Goal: Task Accomplishment & Management: Use online tool/utility

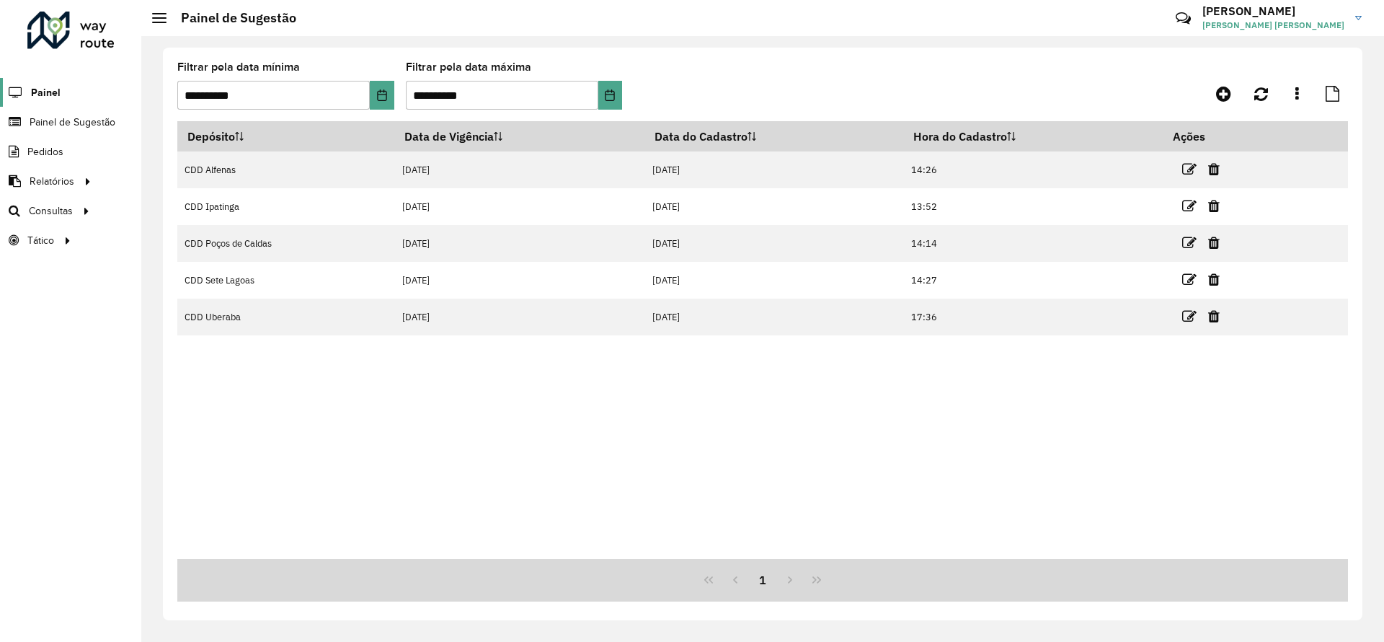
click at [45, 94] on span "Painel" at bounding box center [46, 92] width 30 height 15
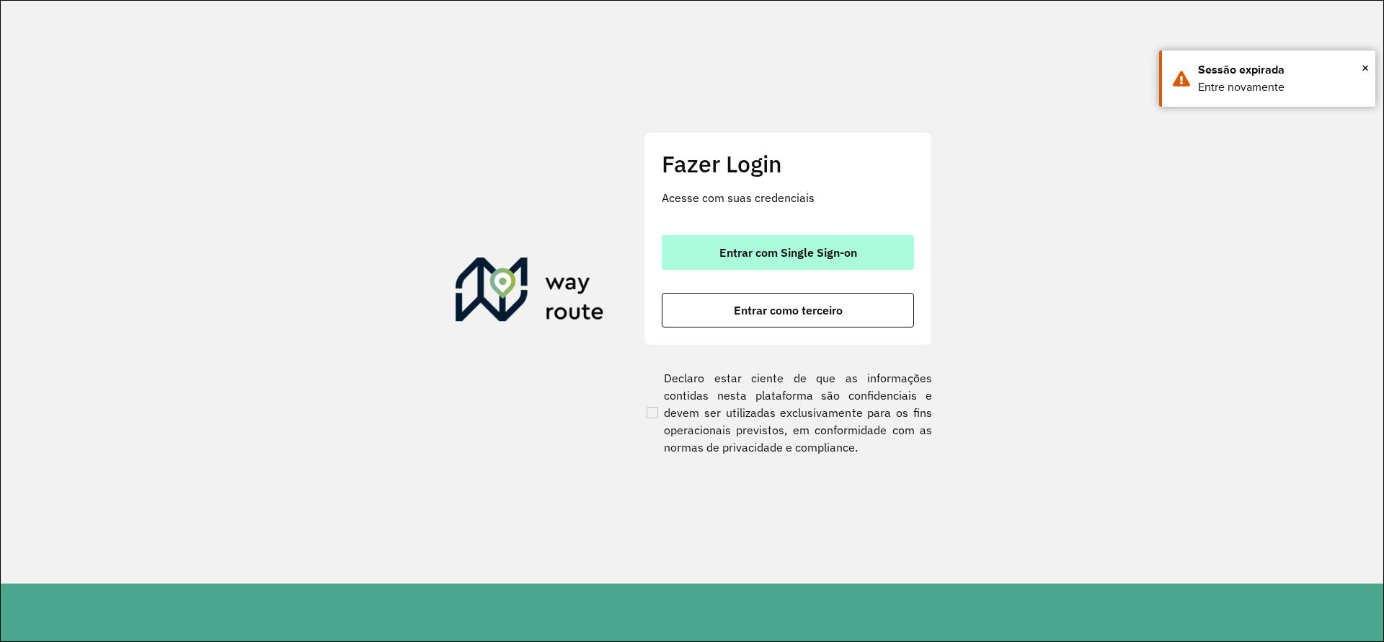
click at [828, 240] on button "Entrar com Single Sign-on" at bounding box center [788, 252] width 252 height 35
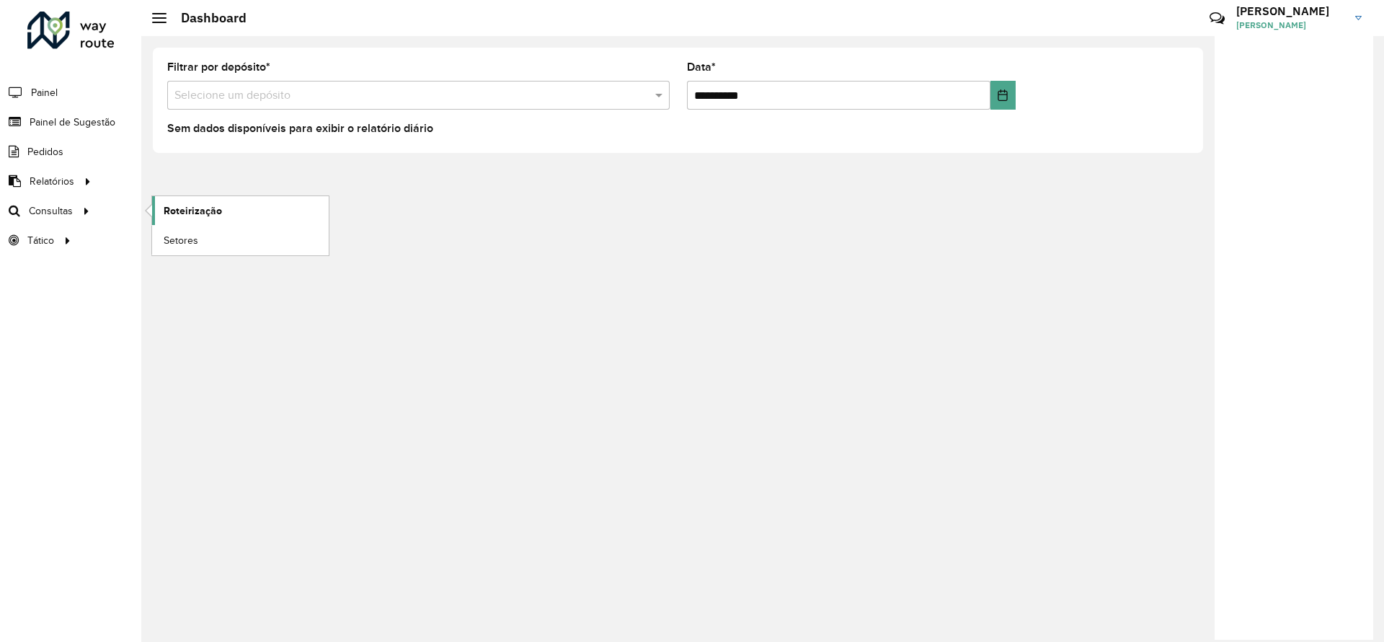
click at [208, 215] on span "Roteirização" at bounding box center [193, 210] width 58 height 15
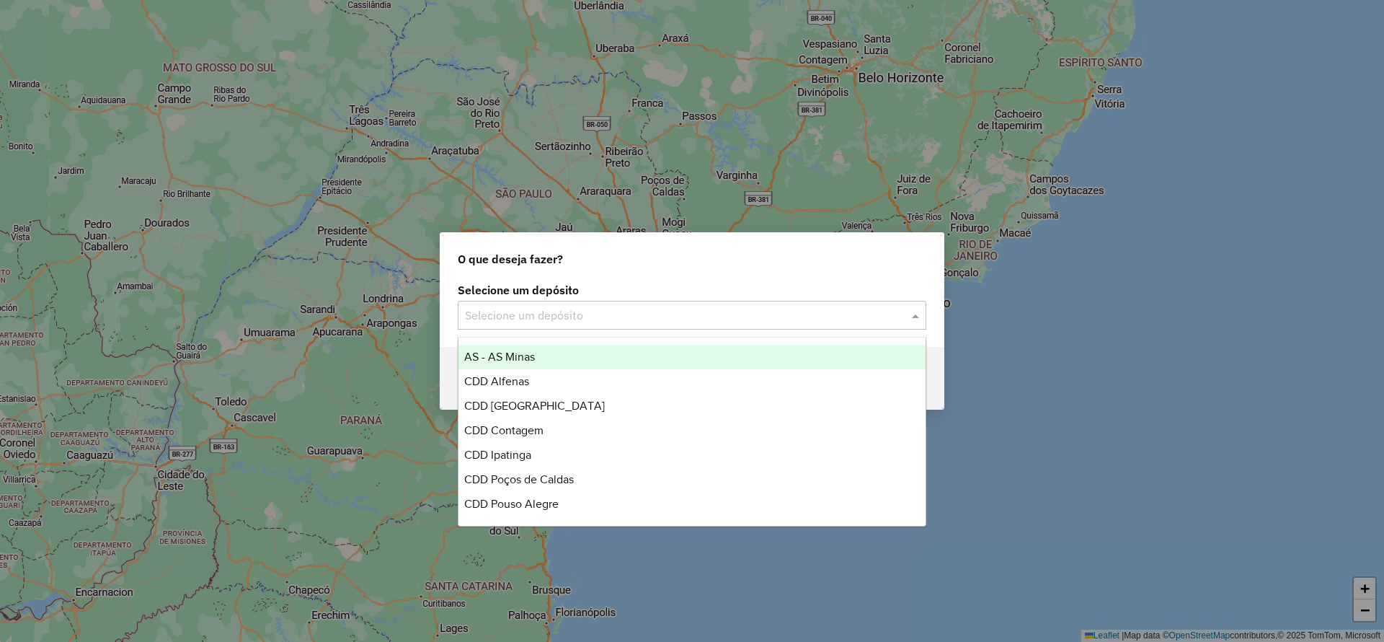
click at [624, 317] on input "text" at bounding box center [677, 315] width 425 height 17
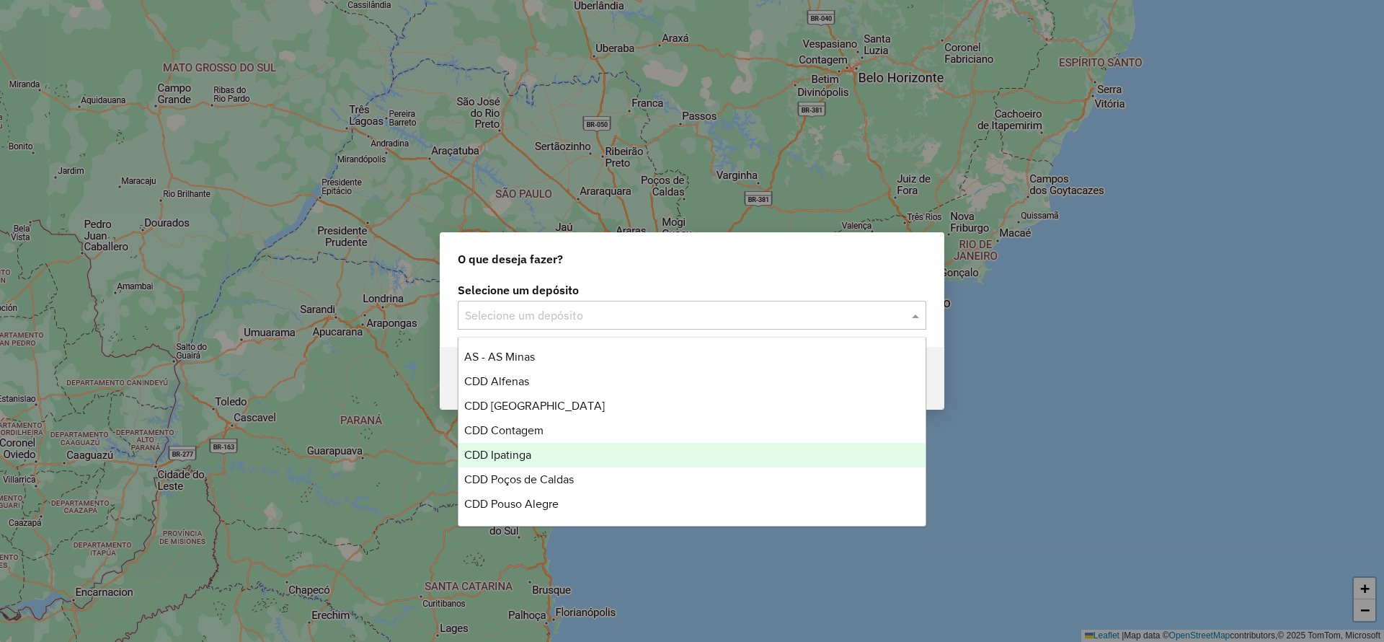
click at [523, 456] on span "CDD Ipatinga" at bounding box center [497, 454] width 67 height 12
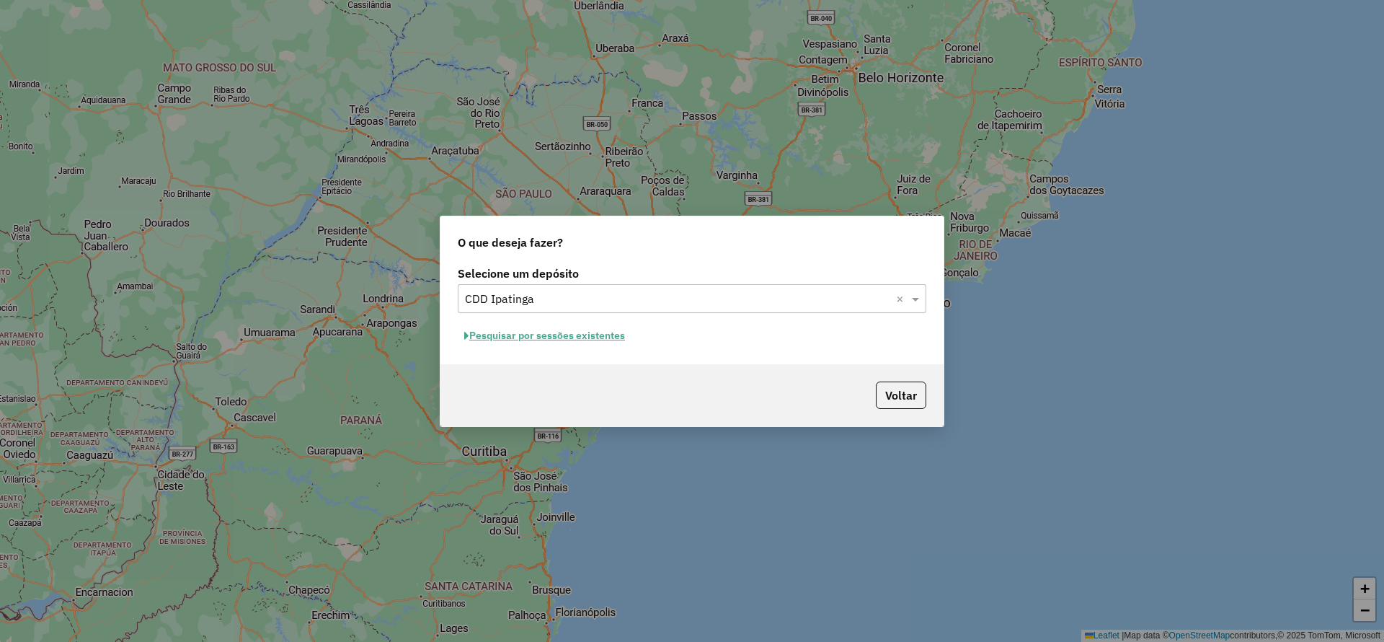
click at [574, 340] on button "Pesquisar por sessões existentes" at bounding box center [545, 335] width 174 height 22
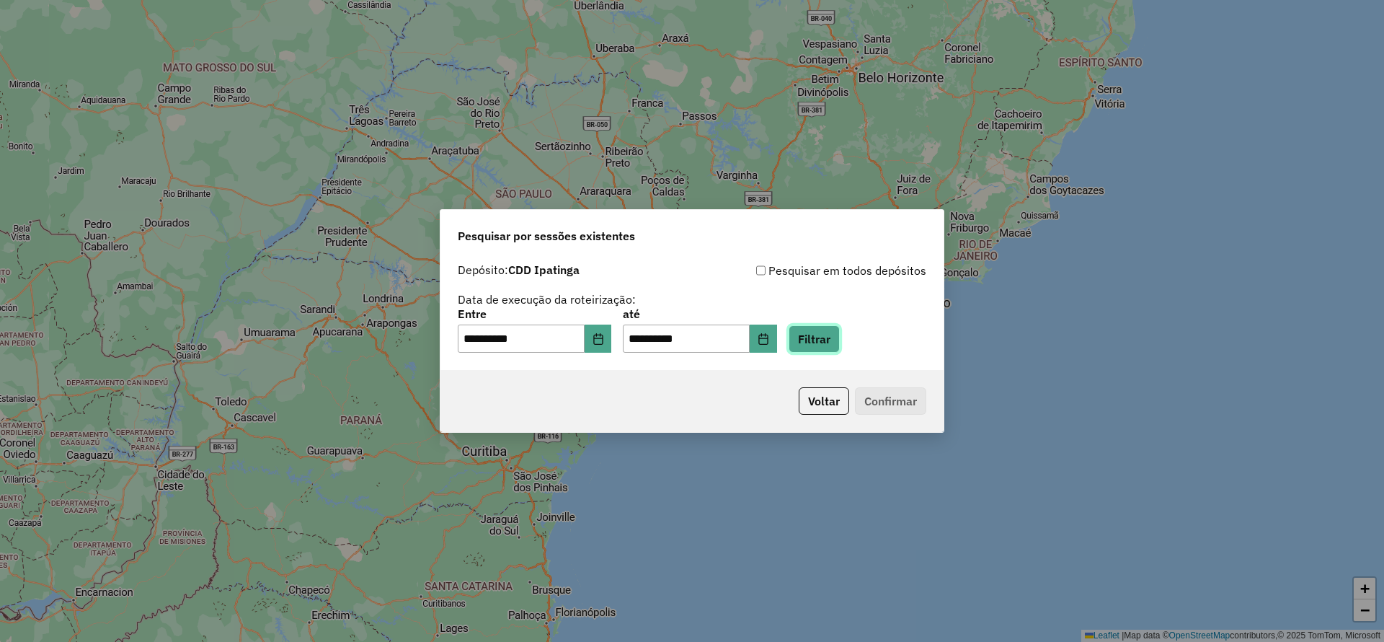
click at [840, 347] on button "Filtrar" at bounding box center [814, 338] width 51 height 27
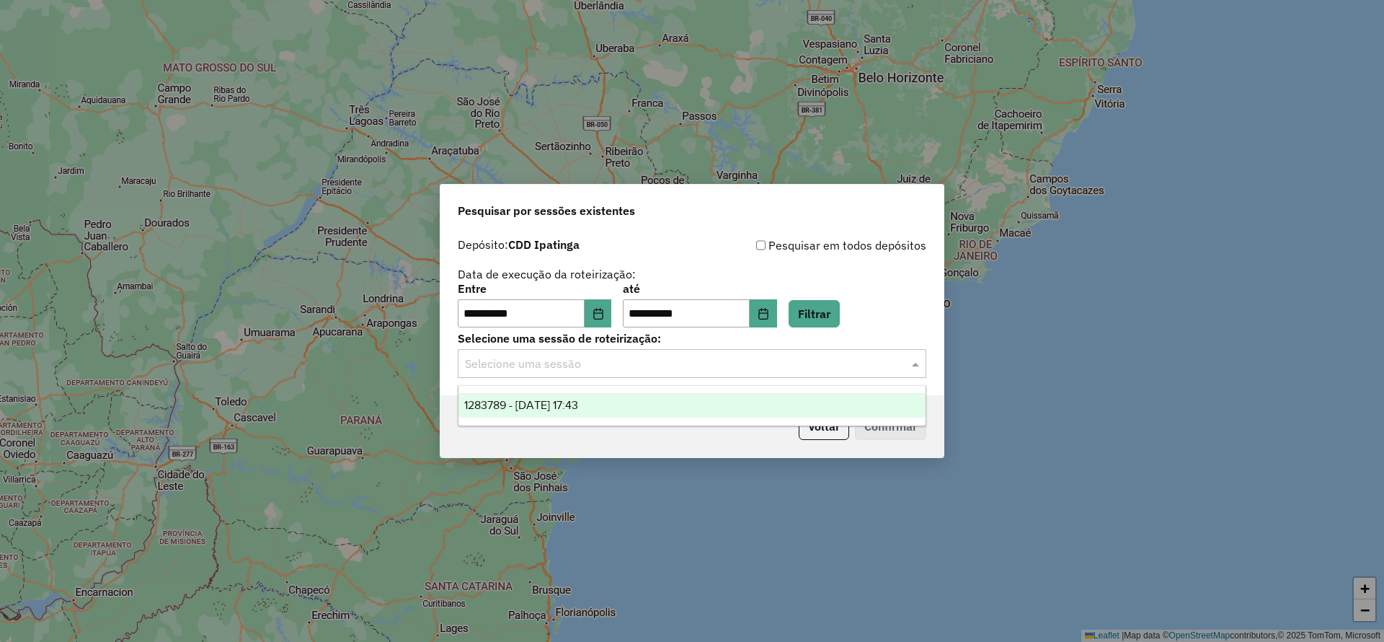
click at [812, 361] on input "text" at bounding box center [677, 363] width 425 height 17
click at [567, 410] on span "1283789 - 27/09/2025 17:43" at bounding box center [521, 405] width 114 height 12
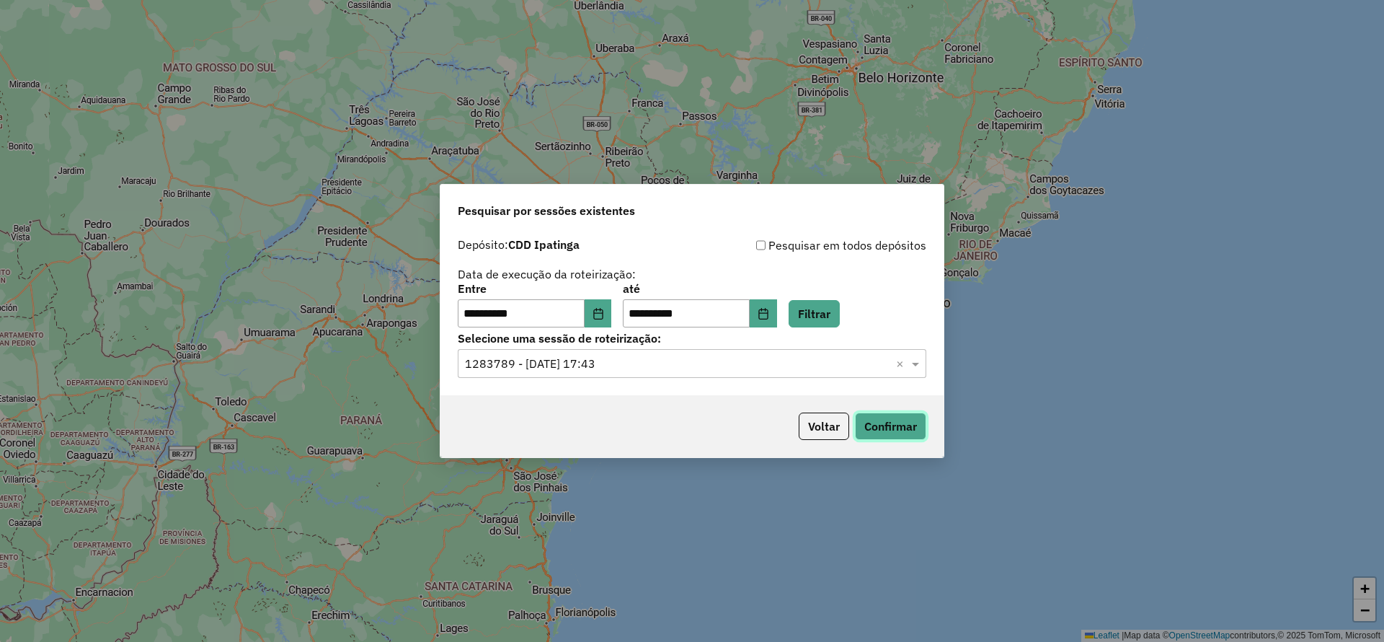
click at [897, 428] on button "Confirmar" at bounding box center [890, 425] width 71 height 27
click at [768, 308] on icon "Choose Date" at bounding box center [763, 314] width 9 height 12
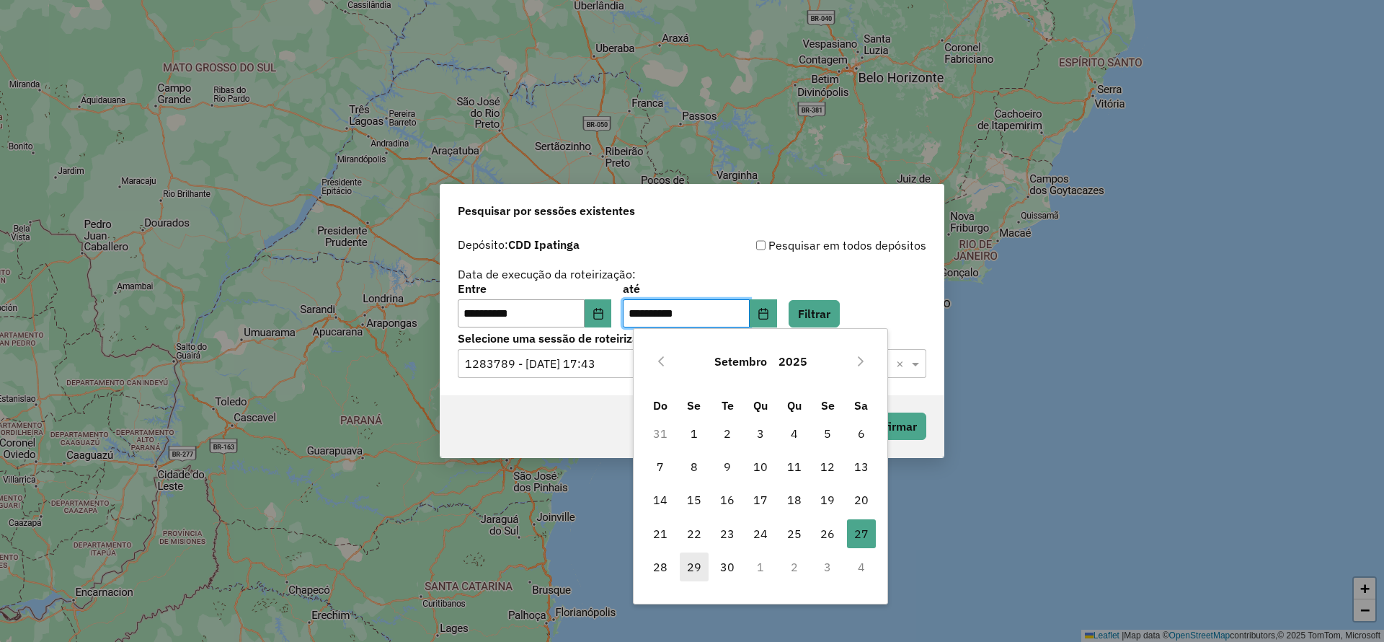
click at [707, 566] on span "29" at bounding box center [694, 566] width 29 height 29
type input "**********"
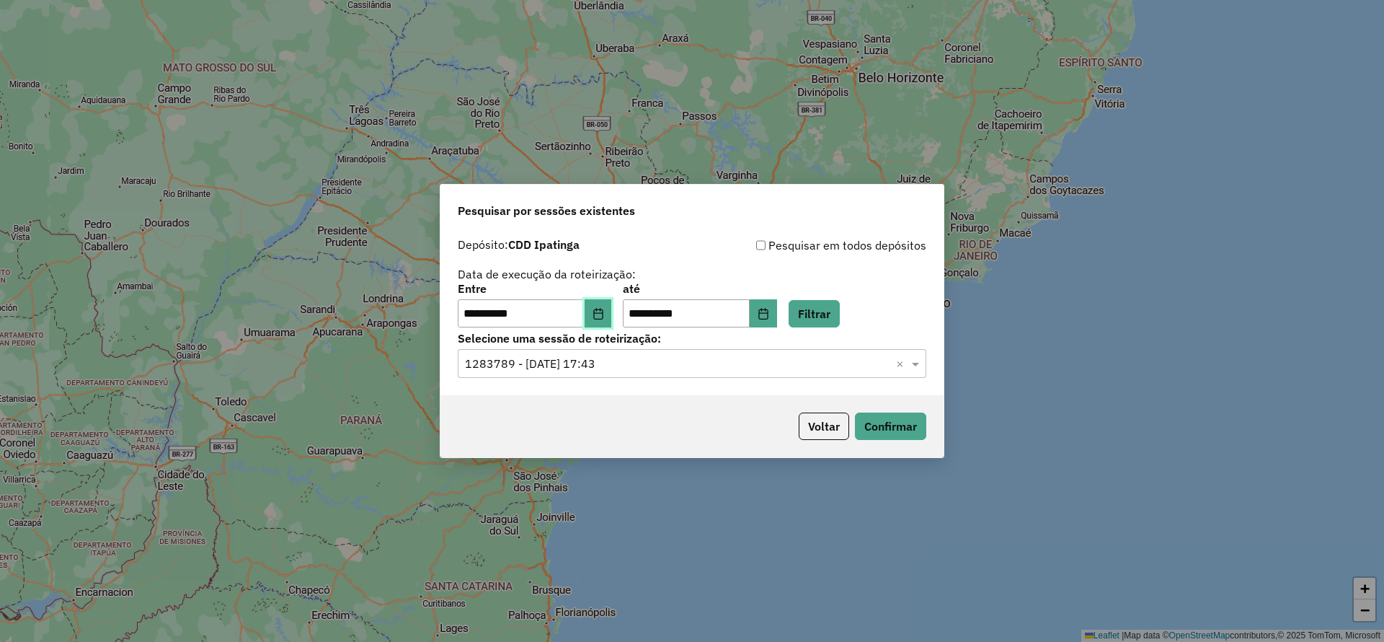
click at [604, 316] on icon "Choose Date" at bounding box center [599, 314] width 12 height 12
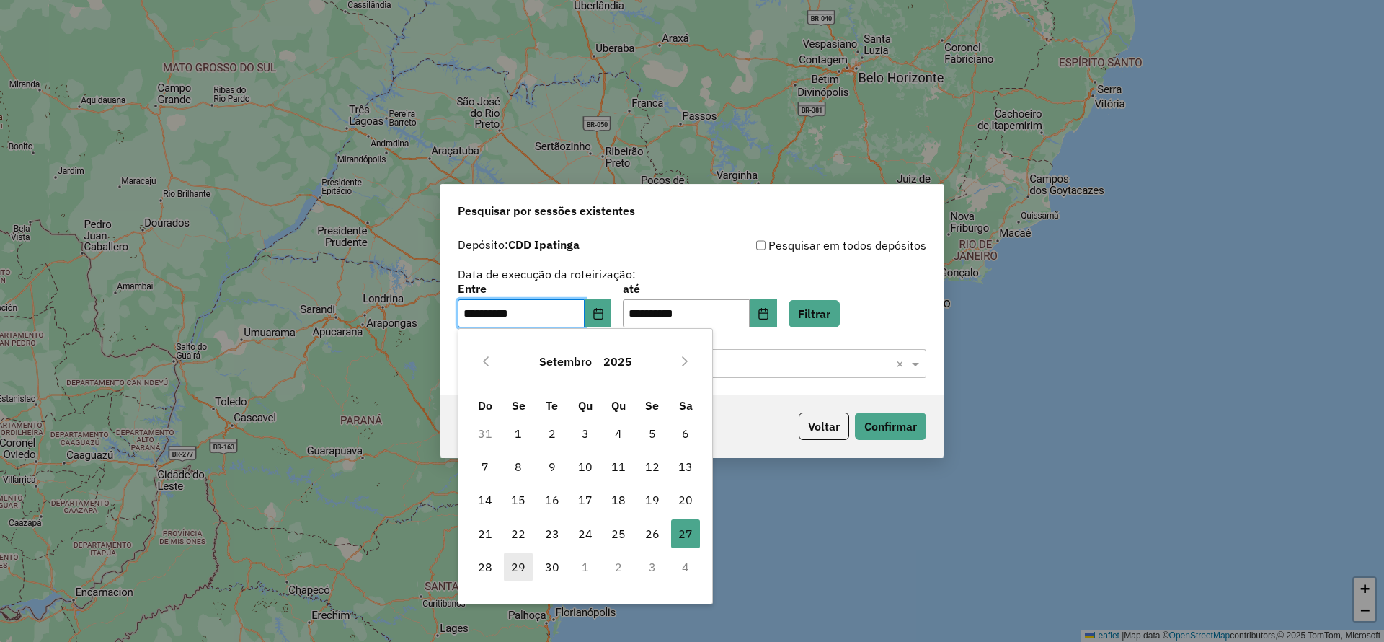
click at [519, 563] on span "29" at bounding box center [518, 566] width 29 height 29
type input "**********"
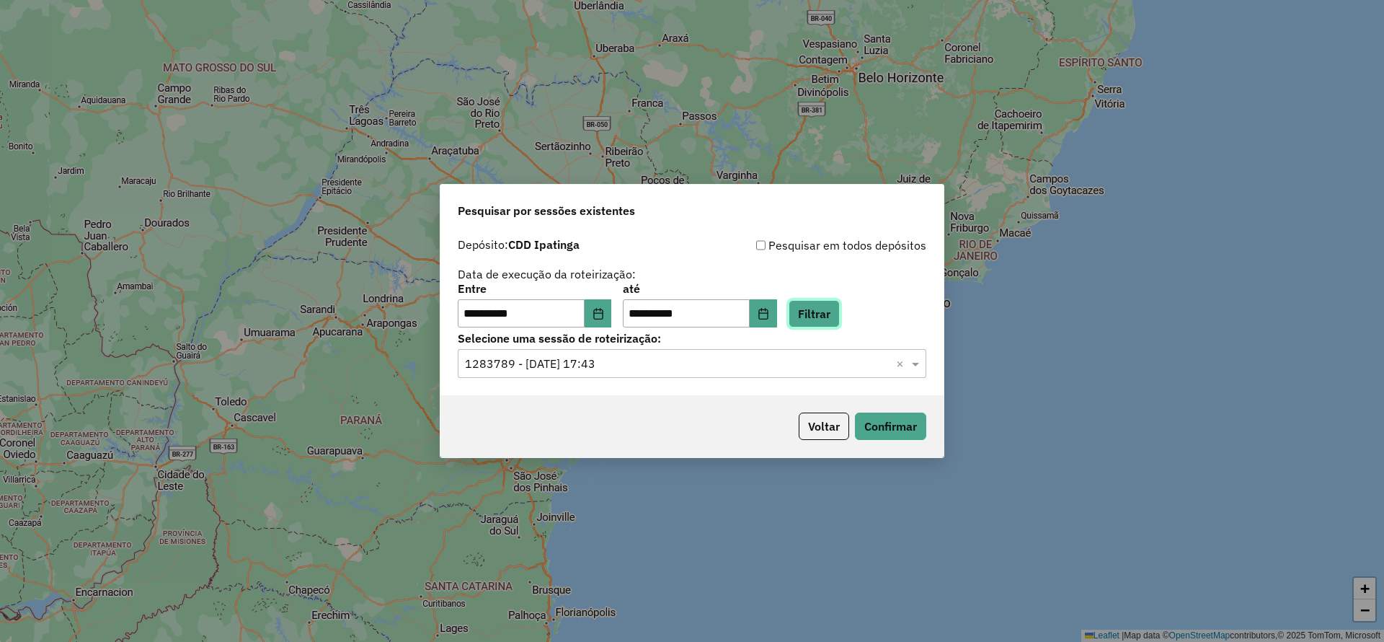
click at [829, 309] on button "Filtrar" at bounding box center [814, 313] width 51 height 27
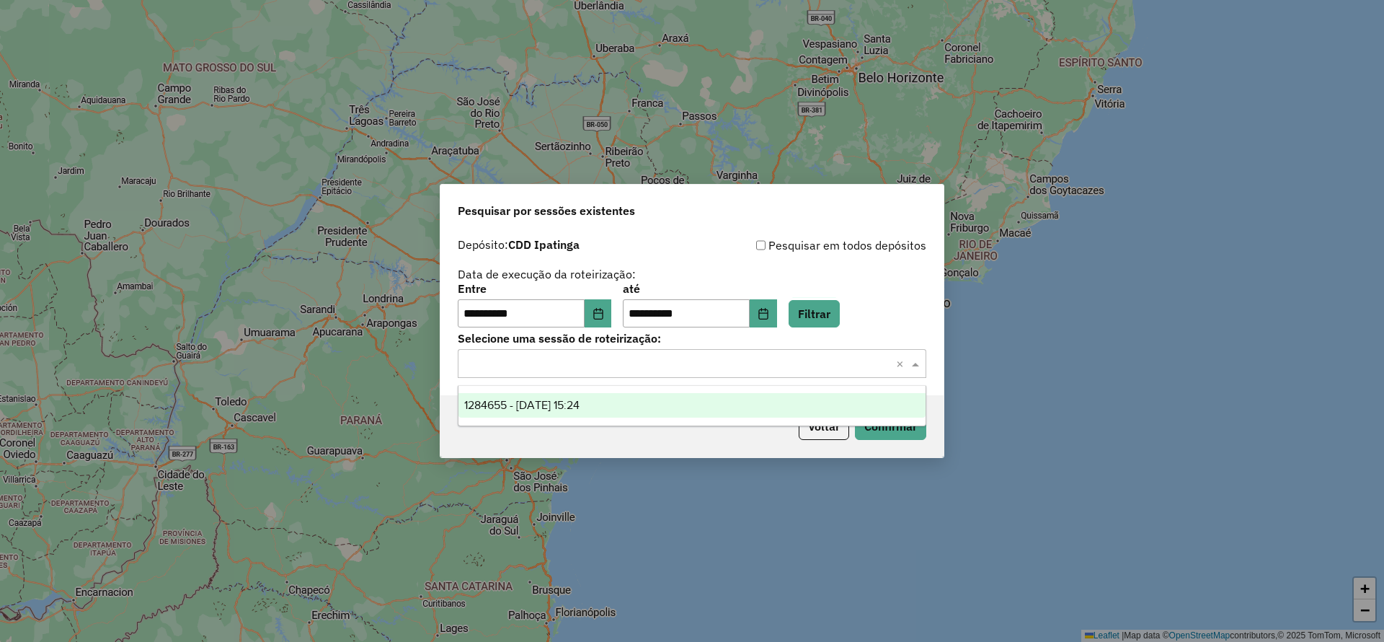
click at [709, 366] on input "text" at bounding box center [677, 363] width 425 height 17
click at [580, 404] on span "1284655 - 29/09/2025 15:24" at bounding box center [521, 405] width 115 height 12
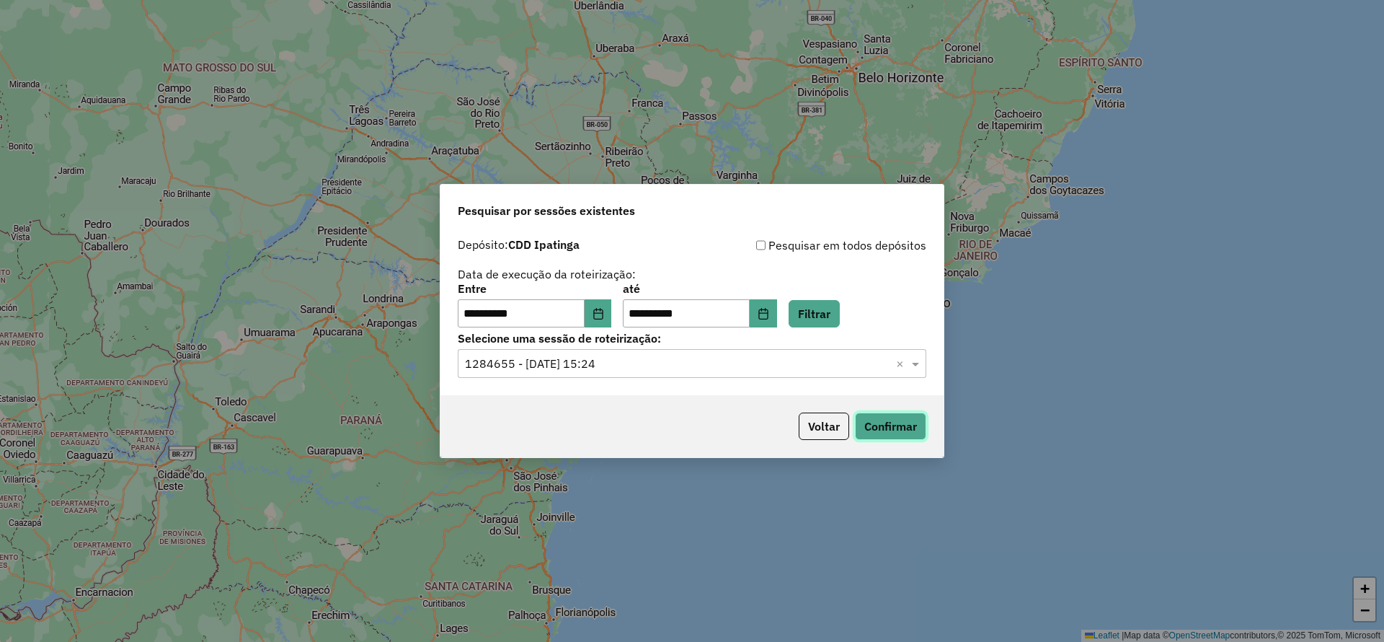
click at [904, 422] on button "Confirmar" at bounding box center [890, 425] width 71 height 27
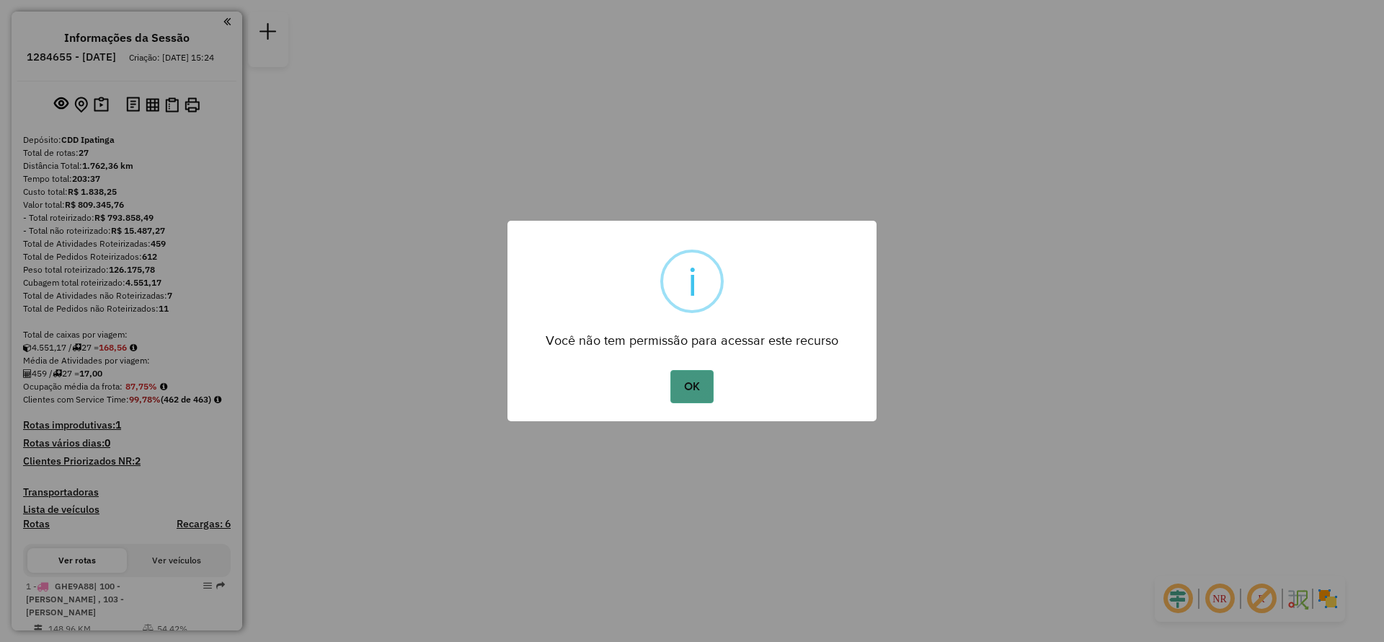
click at [689, 381] on button "OK" at bounding box center [692, 386] width 43 height 33
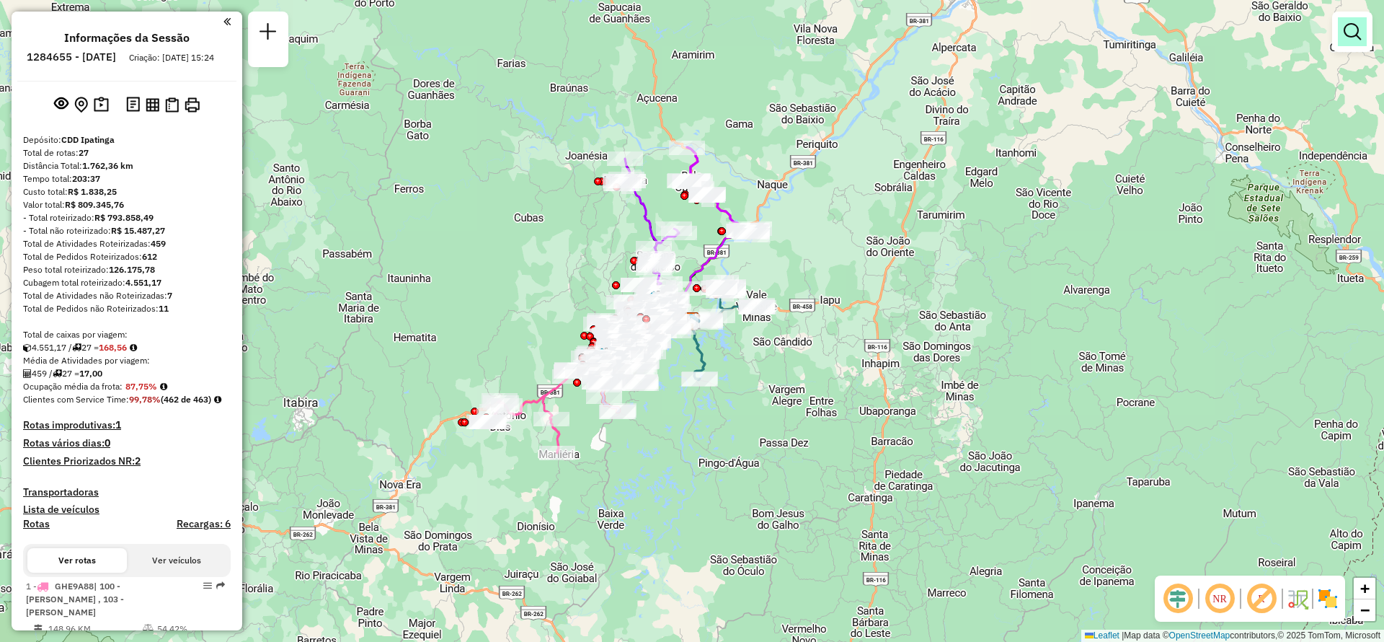
click at [1349, 40] on link at bounding box center [1352, 31] width 29 height 29
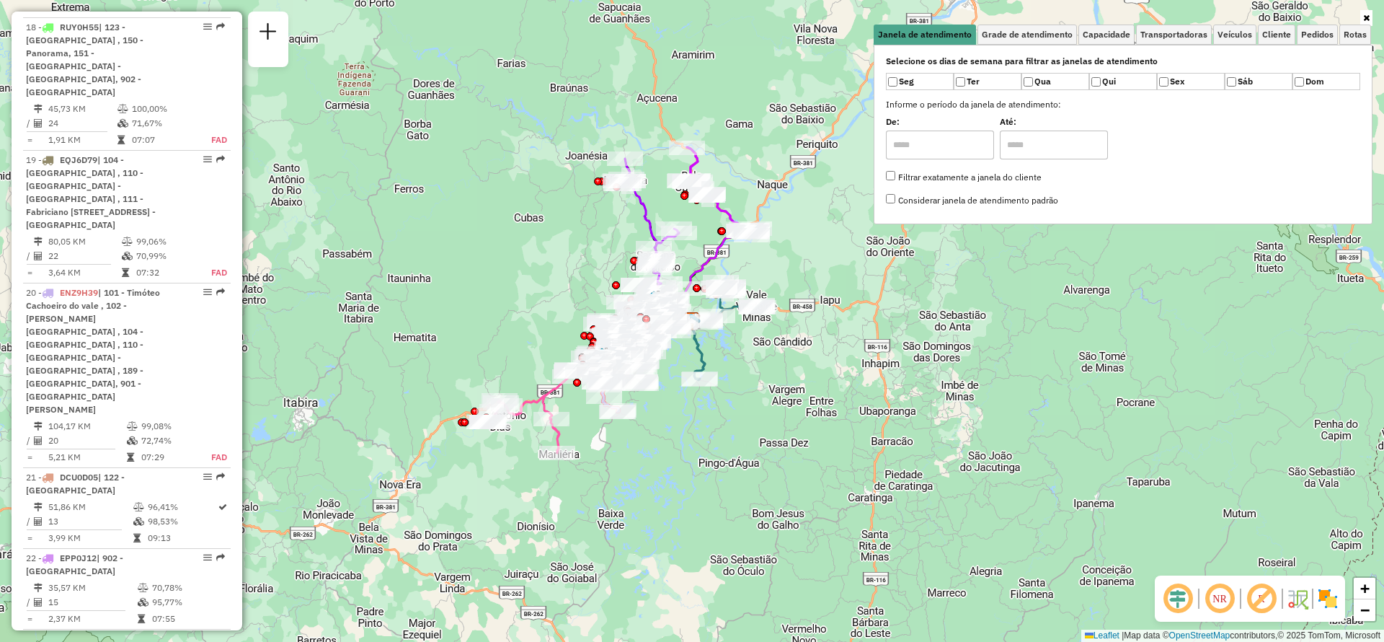
scroll to position [2664, 0]
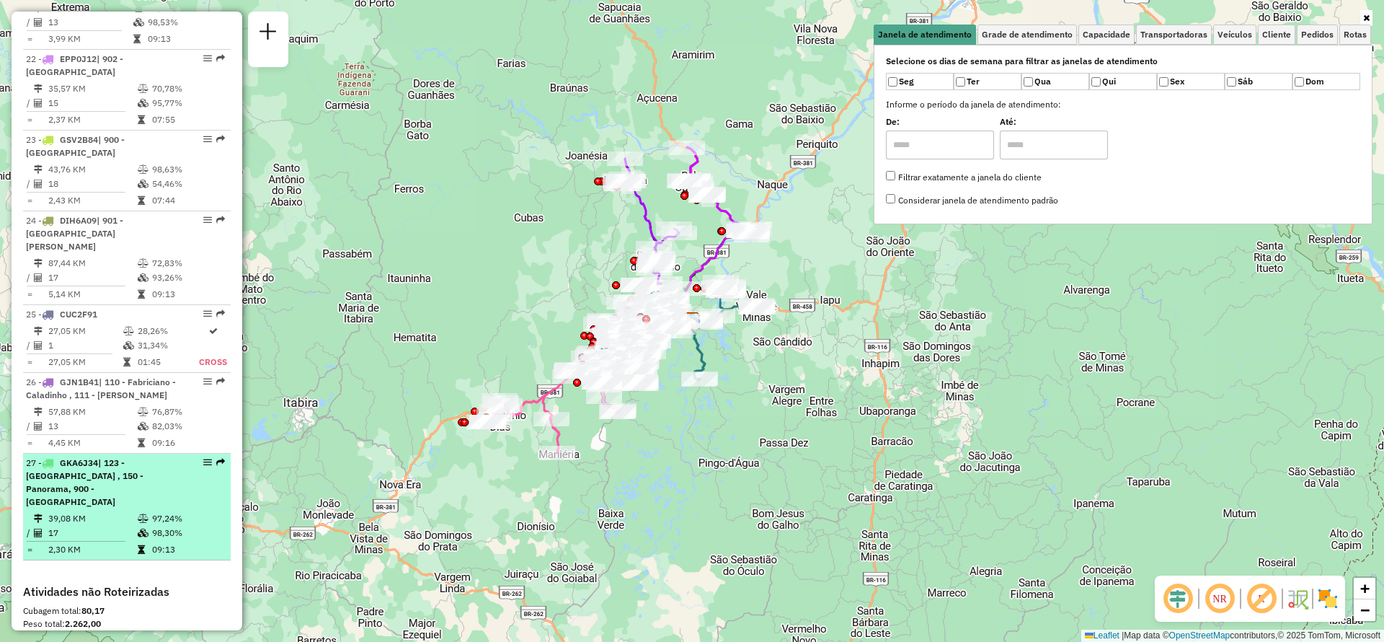
click at [105, 457] on span "| 123 - [GEOGRAPHIC_DATA] , 150 - Panorama, 900 - [GEOGRAPHIC_DATA]" at bounding box center [85, 482] width 118 height 50
select select "**********"
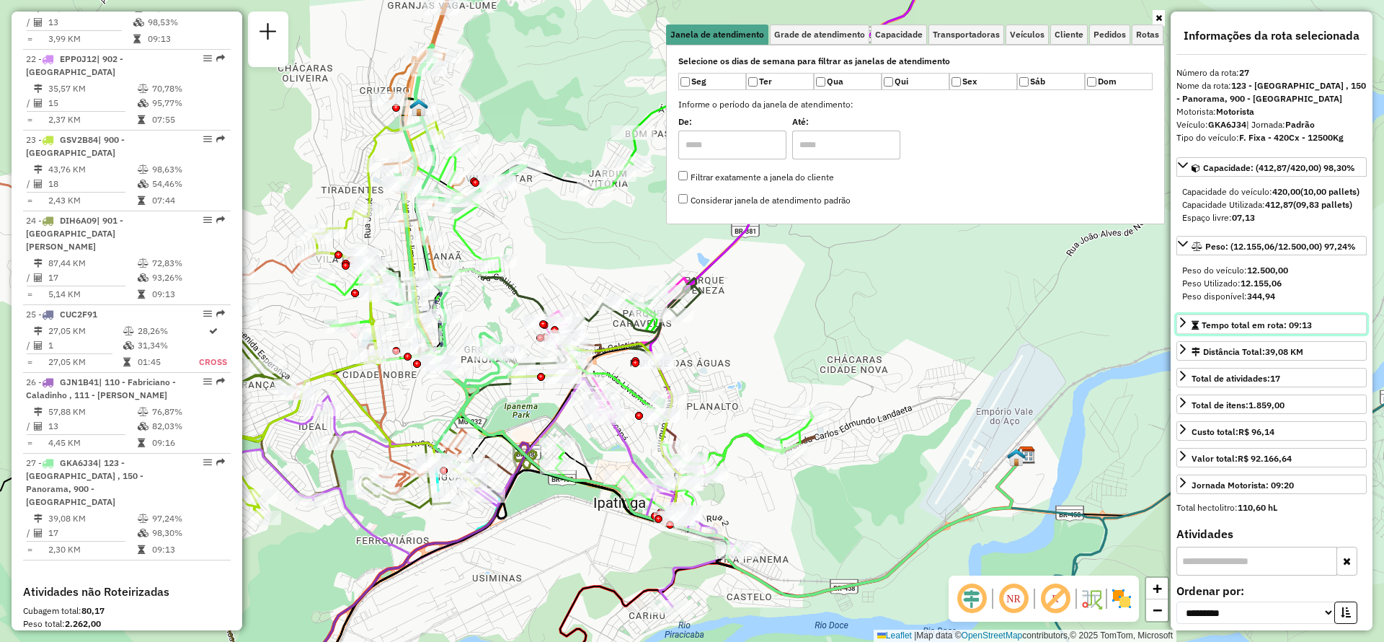
click at [1224, 330] on span "Tempo total em rota: 09:13" at bounding box center [1257, 324] width 110 height 11
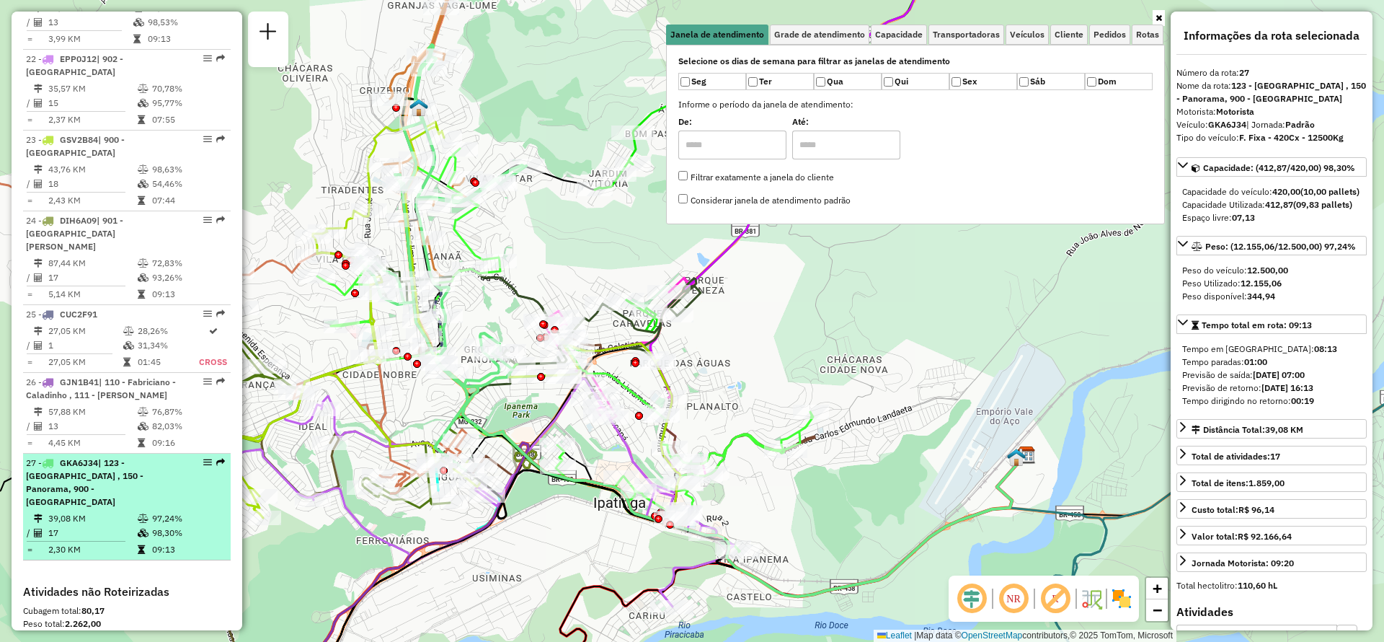
click at [204, 458] on em at bounding box center [207, 462] width 9 height 9
click at [220, 458] on em at bounding box center [220, 462] width 9 height 9
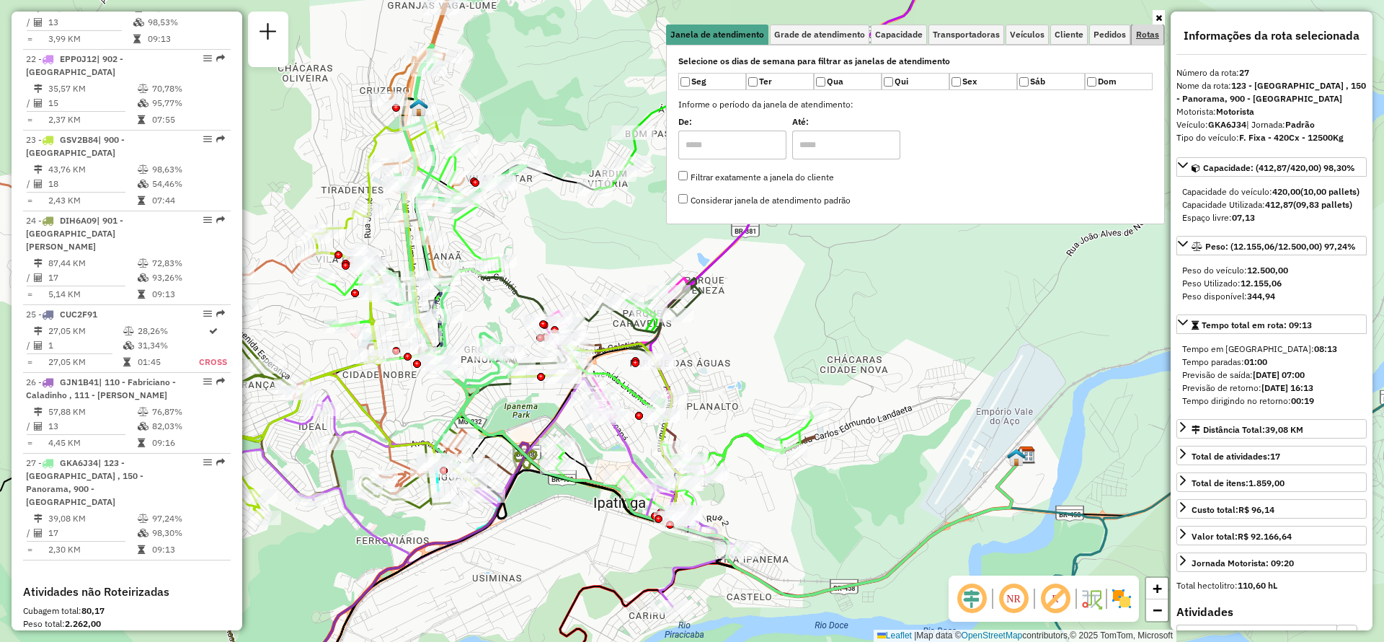
click at [1149, 37] on span "Rotas" at bounding box center [1147, 34] width 23 height 9
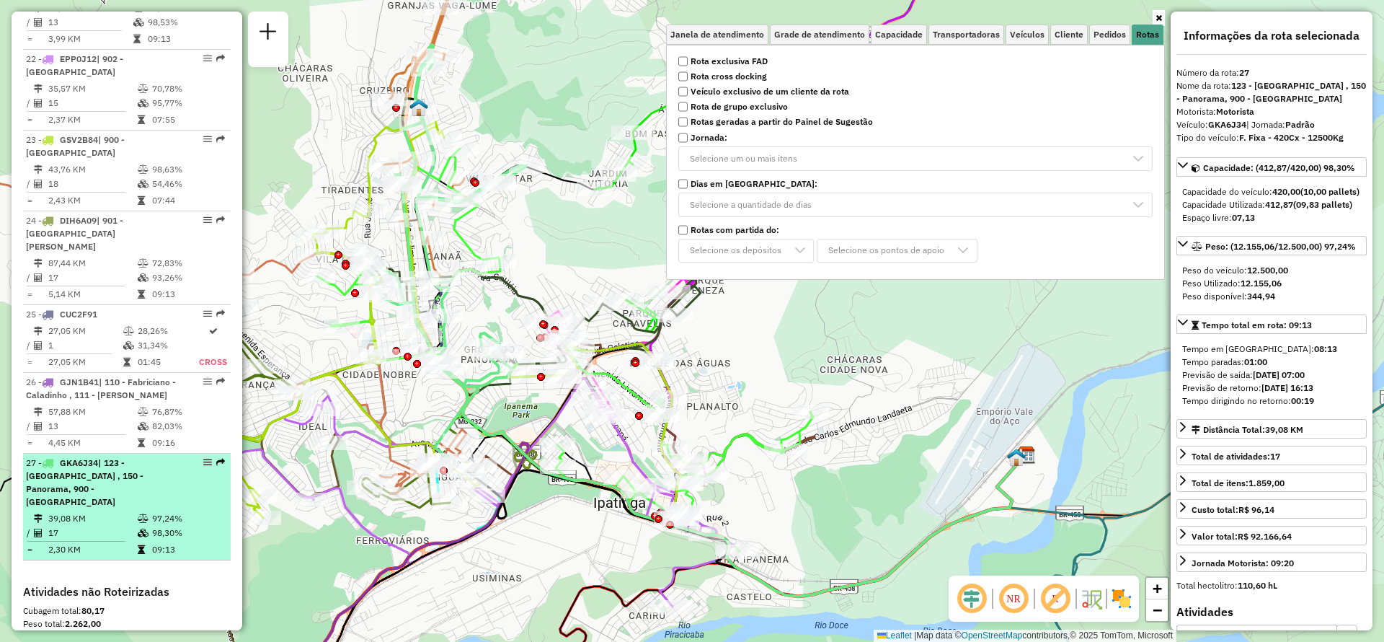
click at [203, 458] on em at bounding box center [207, 462] width 9 height 9
click at [131, 457] on span "| 123 - [GEOGRAPHIC_DATA] , 150 - Panorama, 900 - [GEOGRAPHIC_DATA]" at bounding box center [85, 482] width 118 height 50
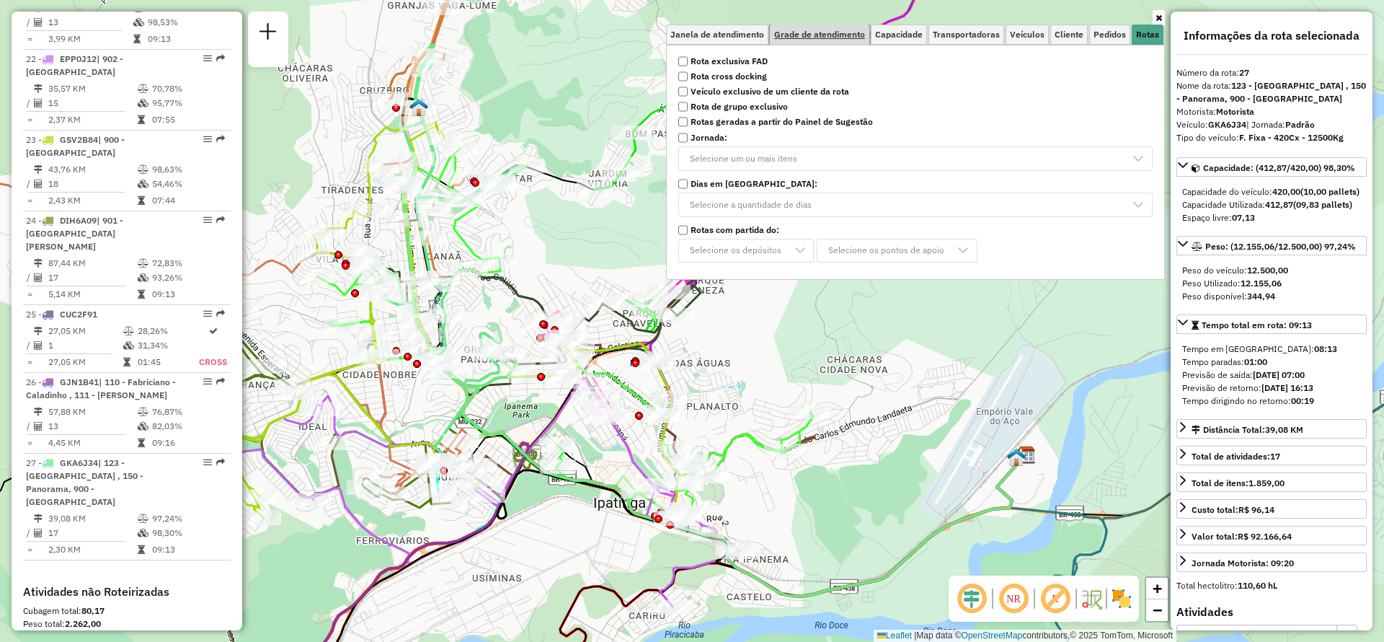
click at [833, 35] on span "Grade de atendimento" at bounding box center [819, 34] width 91 height 9
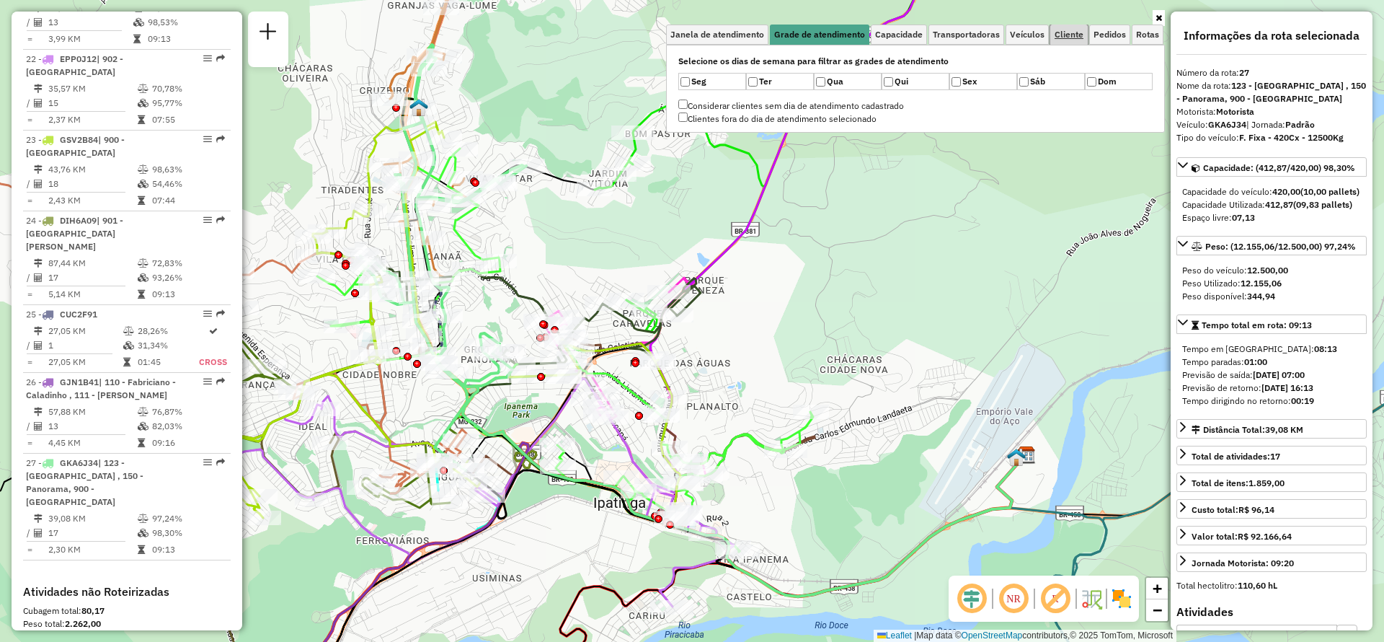
click at [1073, 42] on link "Cliente" at bounding box center [1069, 35] width 37 height 20
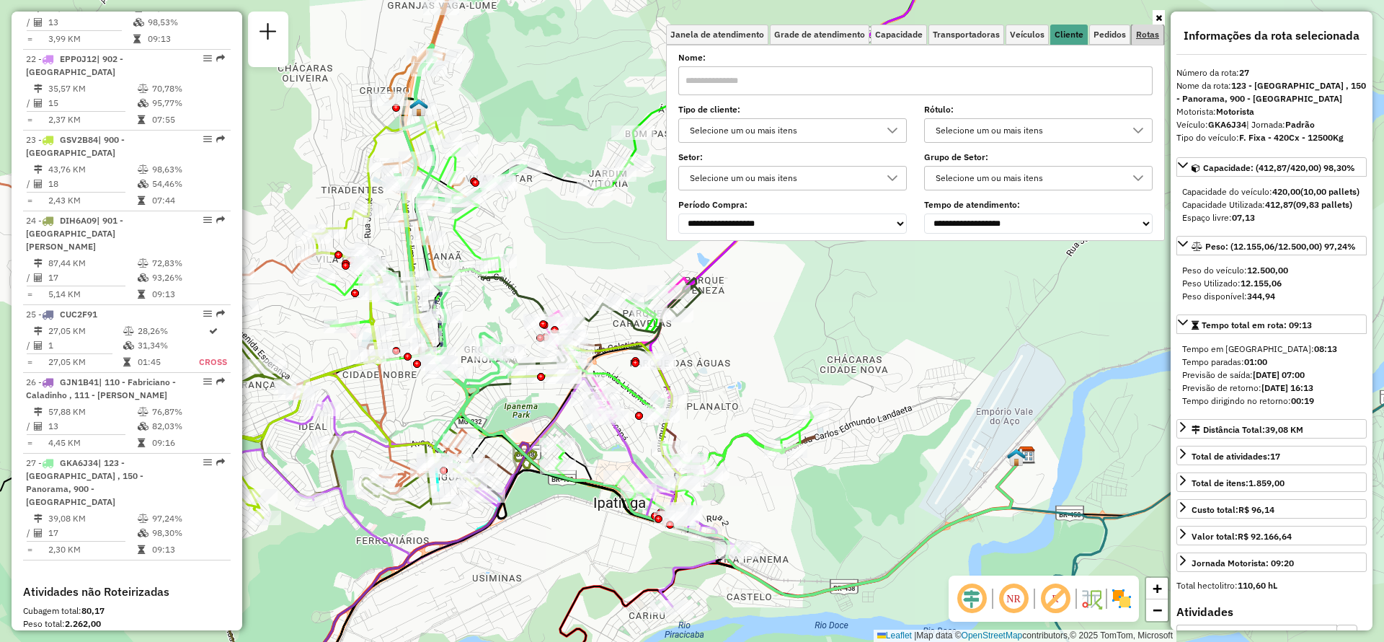
click at [1135, 41] on link "Rotas" at bounding box center [1148, 35] width 32 height 20
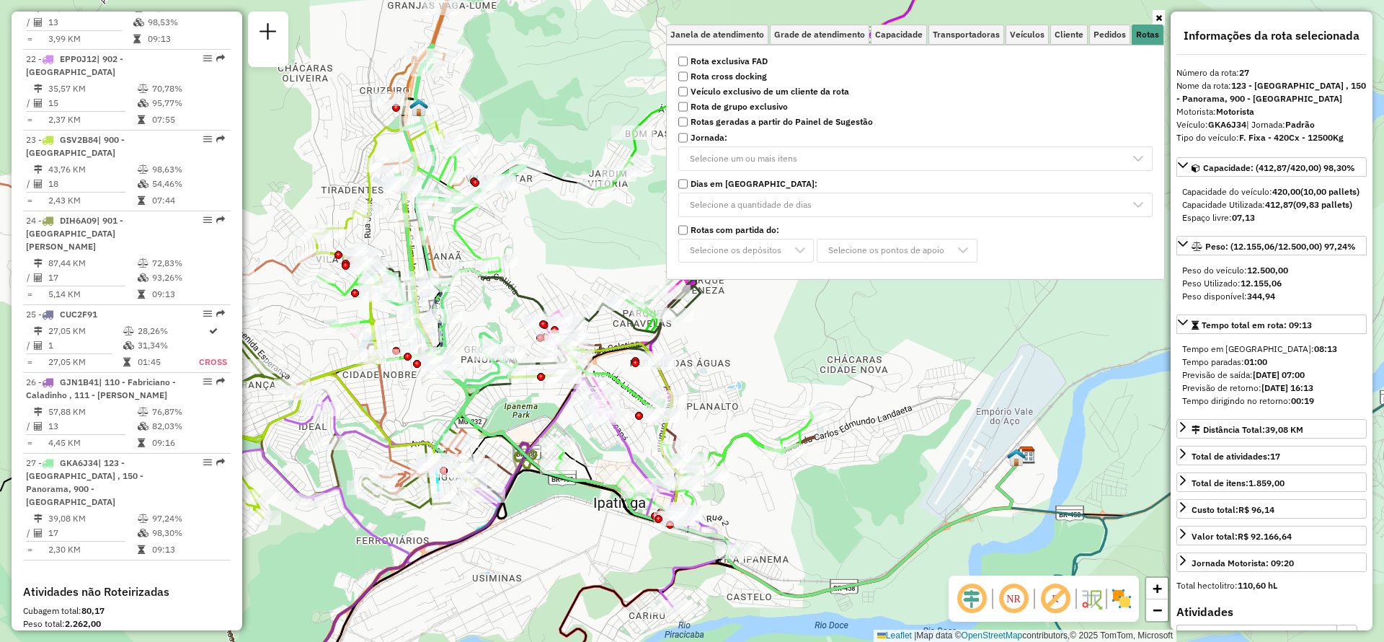
click at [1159, 17] on icon at bounding box center [1159, 18] width 6 height 9
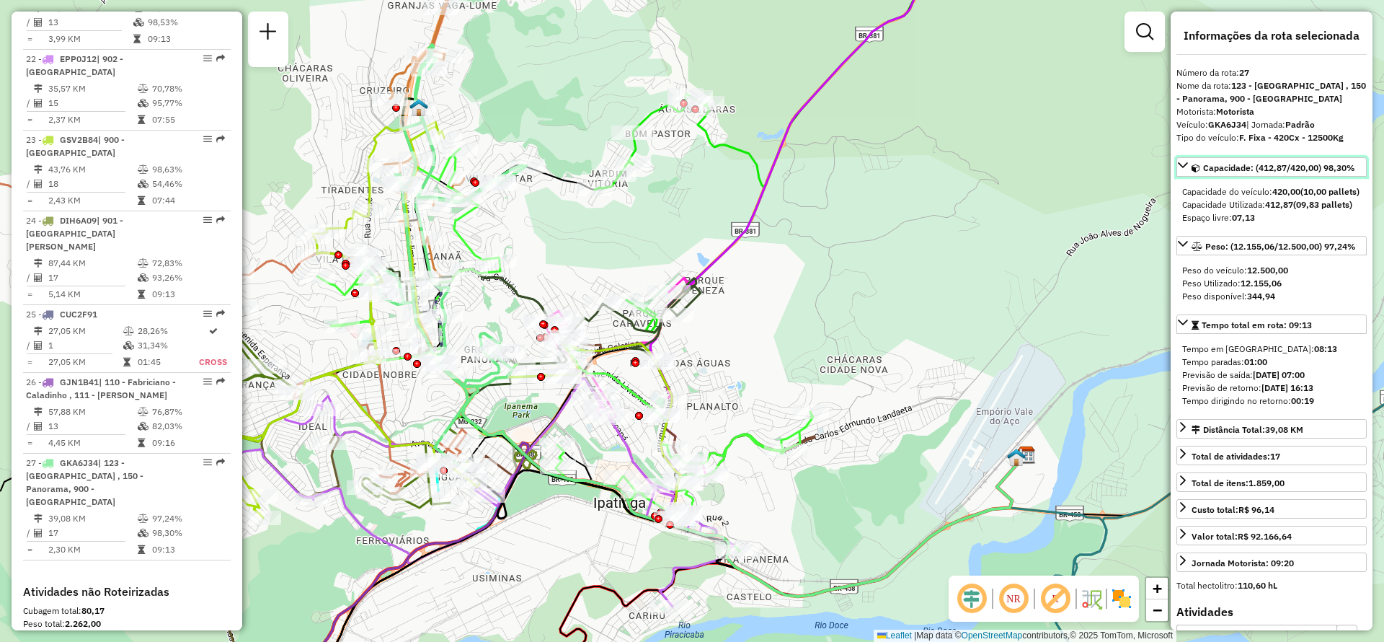
click at [1247, 170] on span "Capacidade: (412,87/420,00) 98,30%" at bounding box center [1279, 167] width 152 height 11
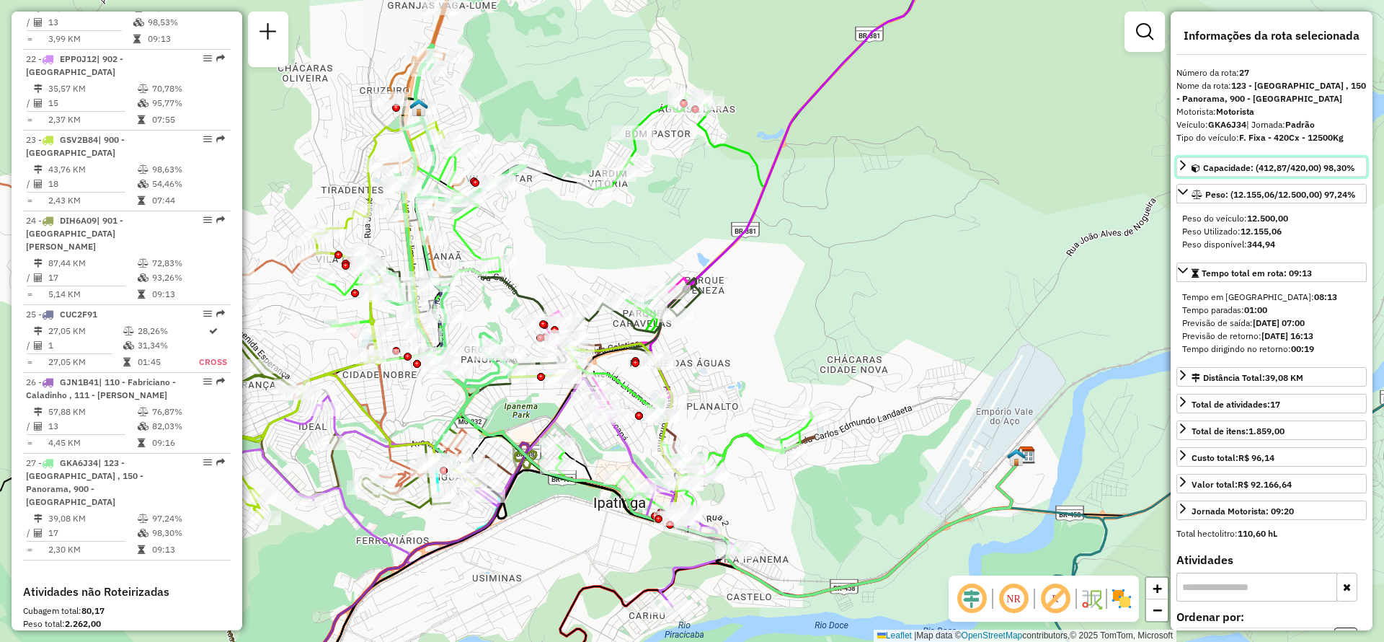
click at [1247, 170] on span "Capacidade: (412,87/420,00) 98,30%" at bounding box center [1279, 167] width 152 height 11
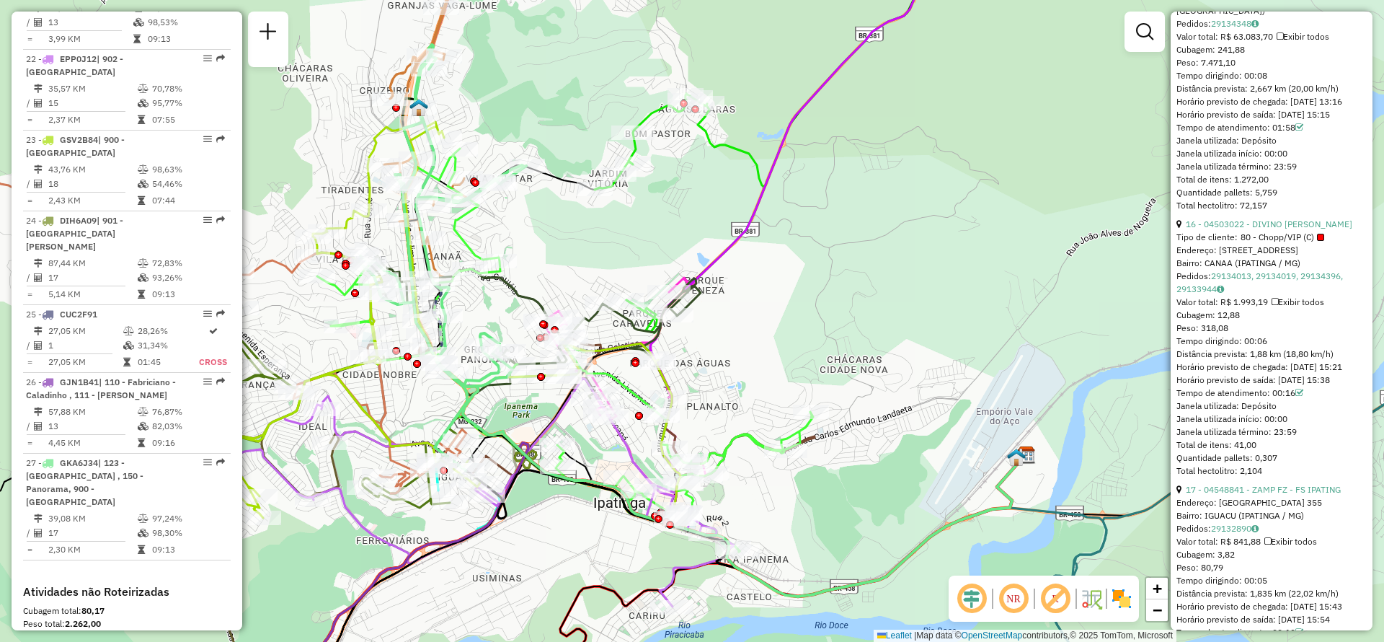
scroll to position [4394, 0]
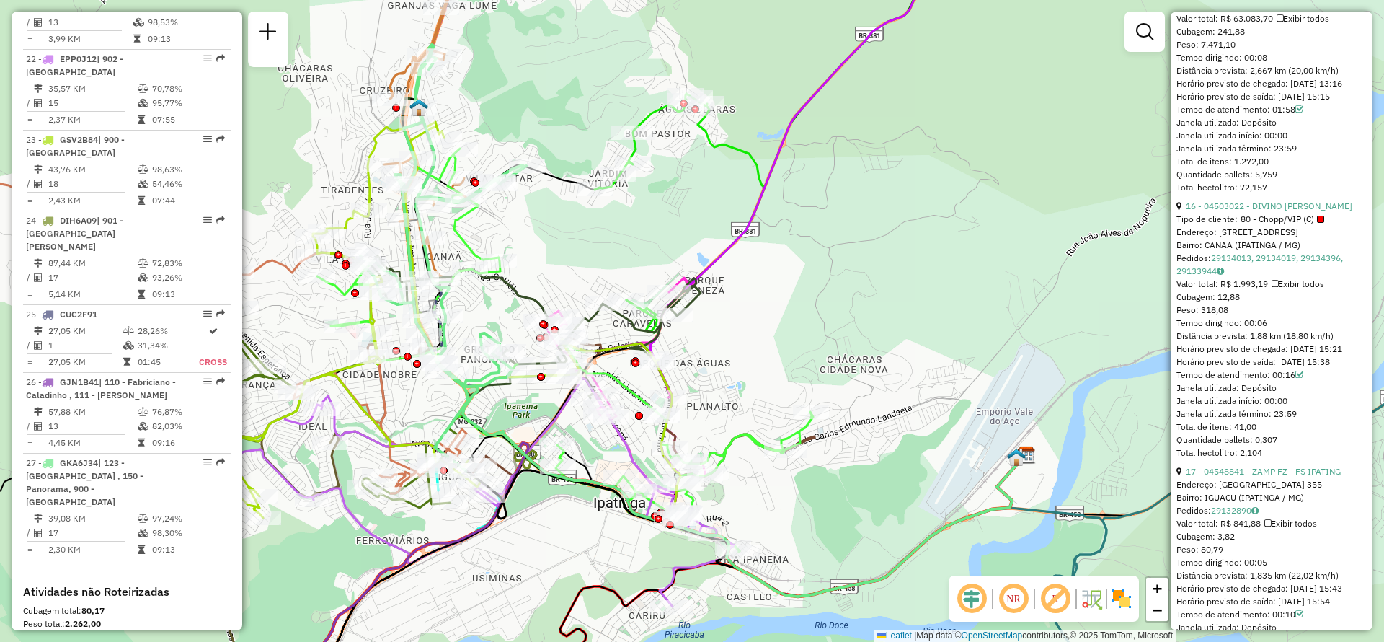
drag, startPoint x: 1373, startPoint y: 574, endPoint x: 1375, endPoint y: 590, distance: 16.0
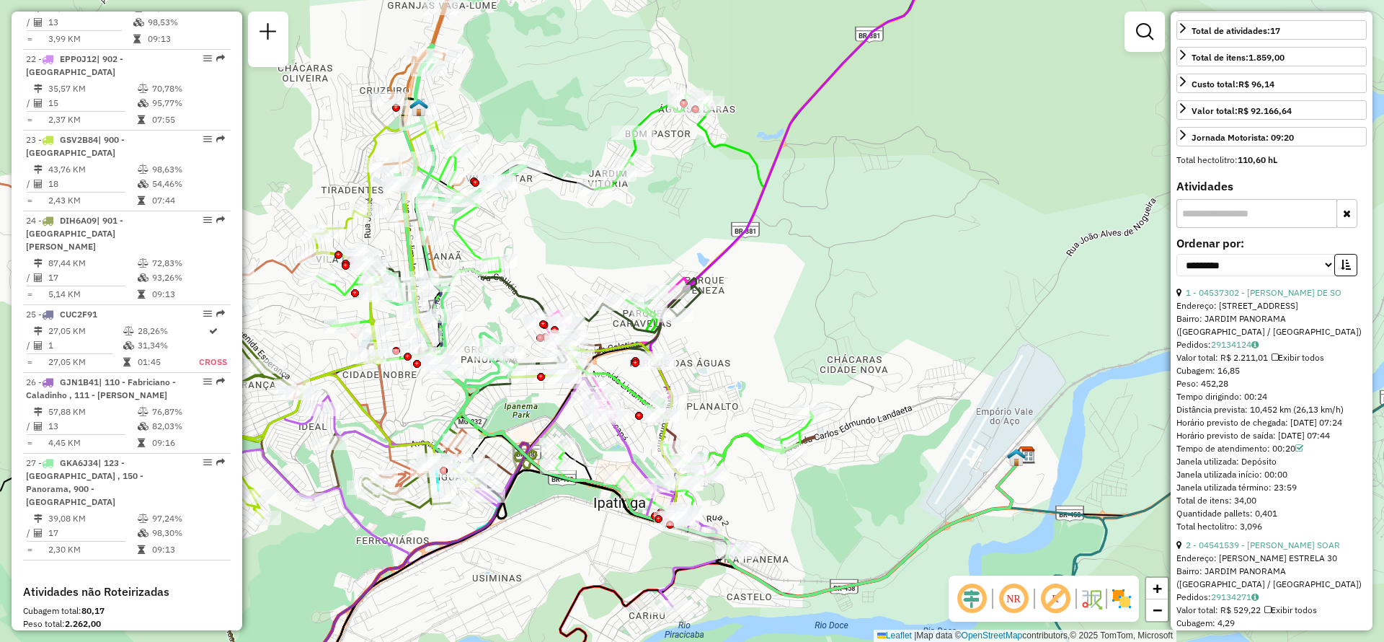
scroll to position [407, 0]
